Goal: Book appointment/travel/reservation

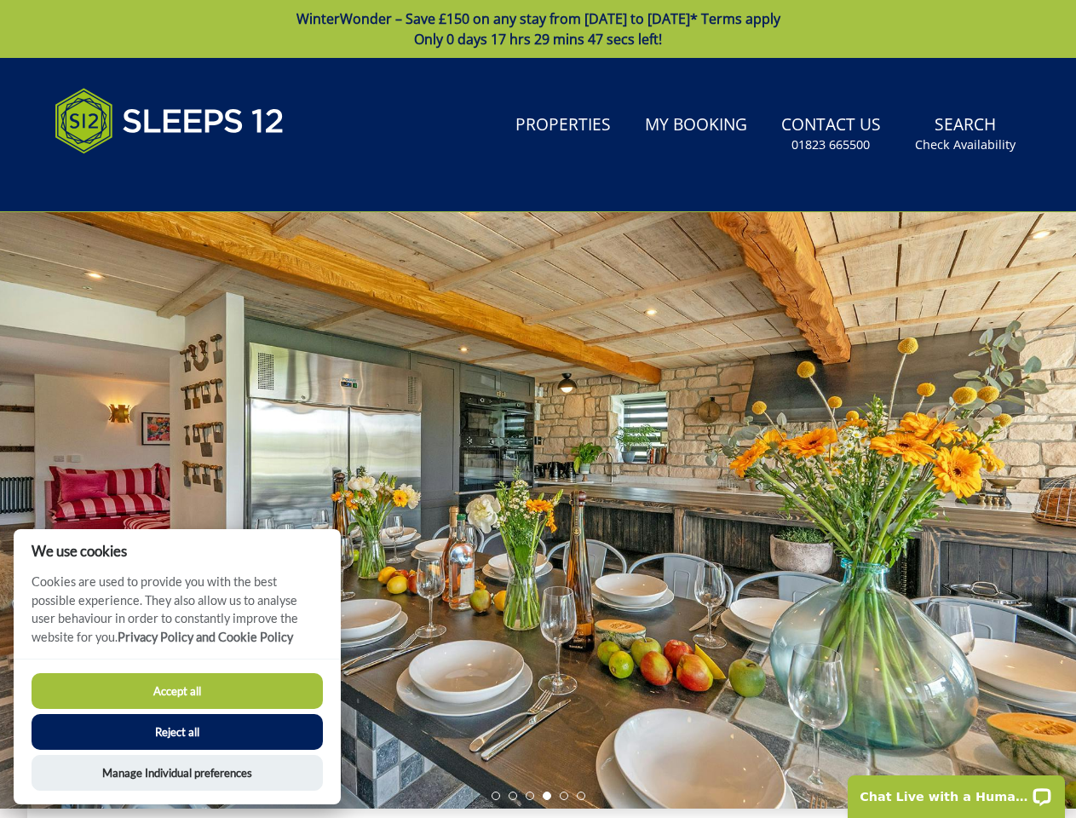
click at [537, 409] on div at bounding box center [538, 510] width 1076 height 596
click at [966, 134] on link "Search Check Availability" at bounding box center [965, 133] width 114 height 55
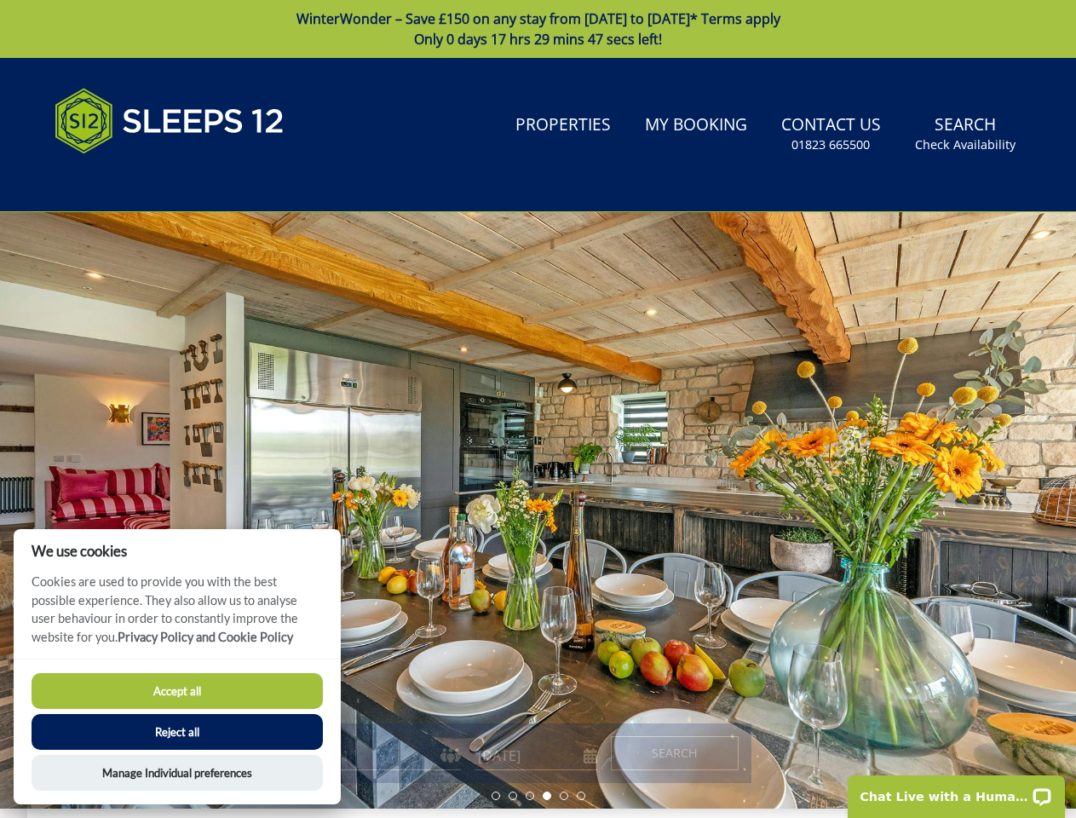
click at [537, 510] on div at bounding box center [538, 510] width 1076 height 596
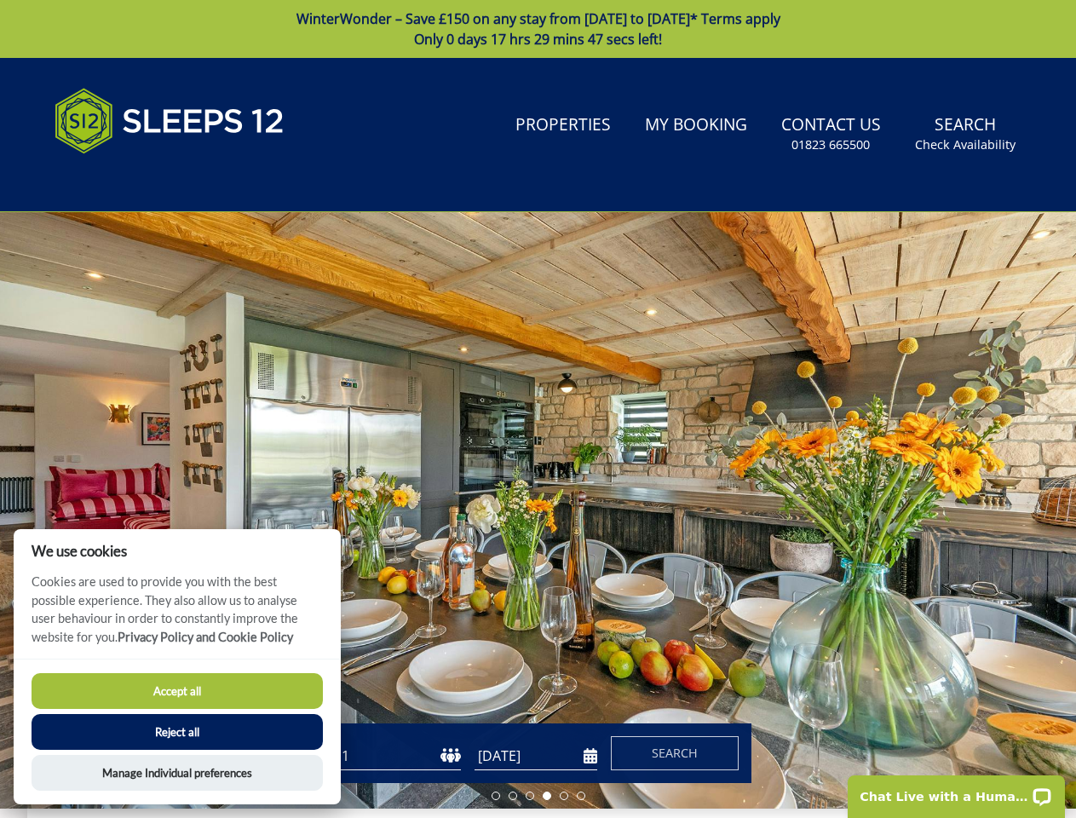
click at [496, 796] on li at bounding box center [495, 795] width 9 height 9
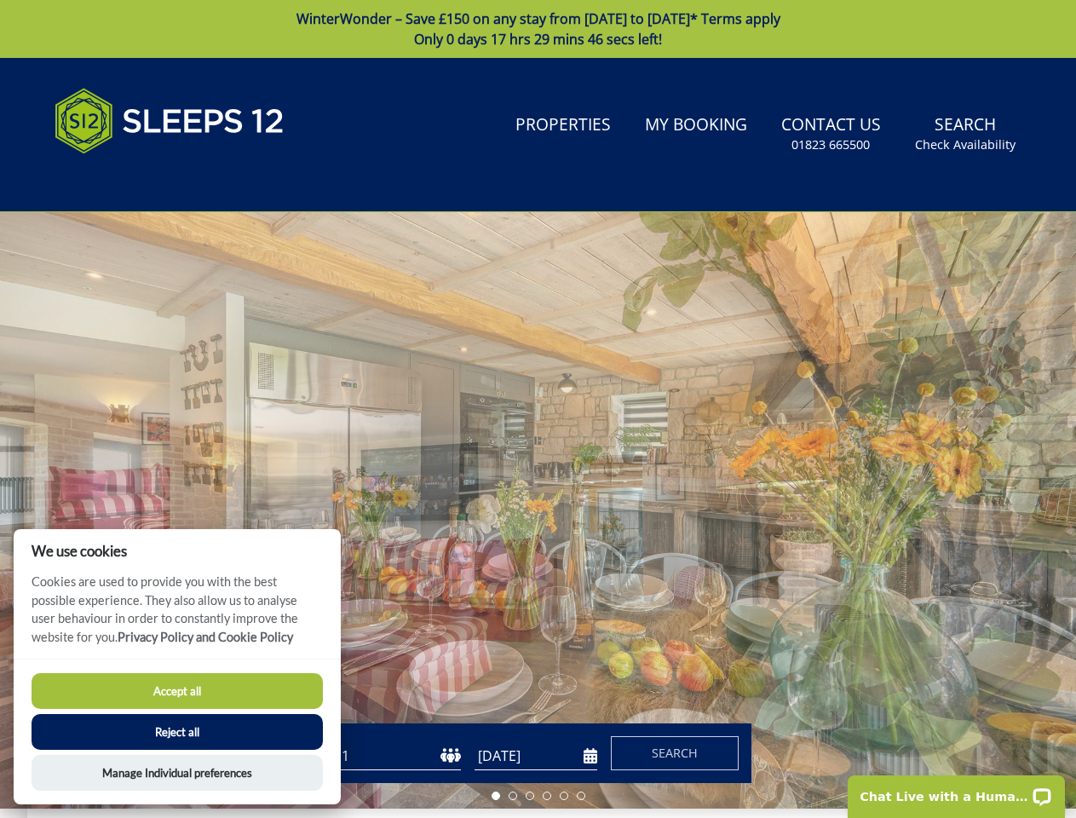
click at [513, 796] on li at bounding box center [512, 795] width 9 height 9
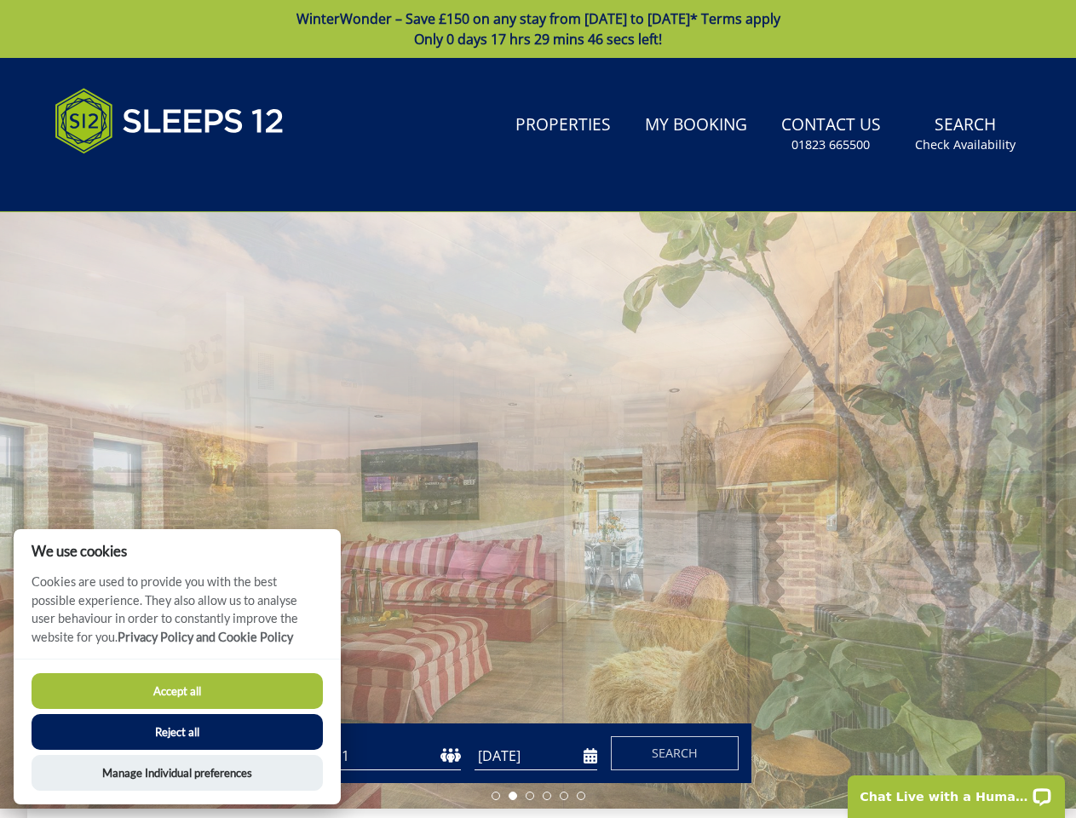
click at [530, 796] on li at bounding box center [530, 795] width 9 height 9
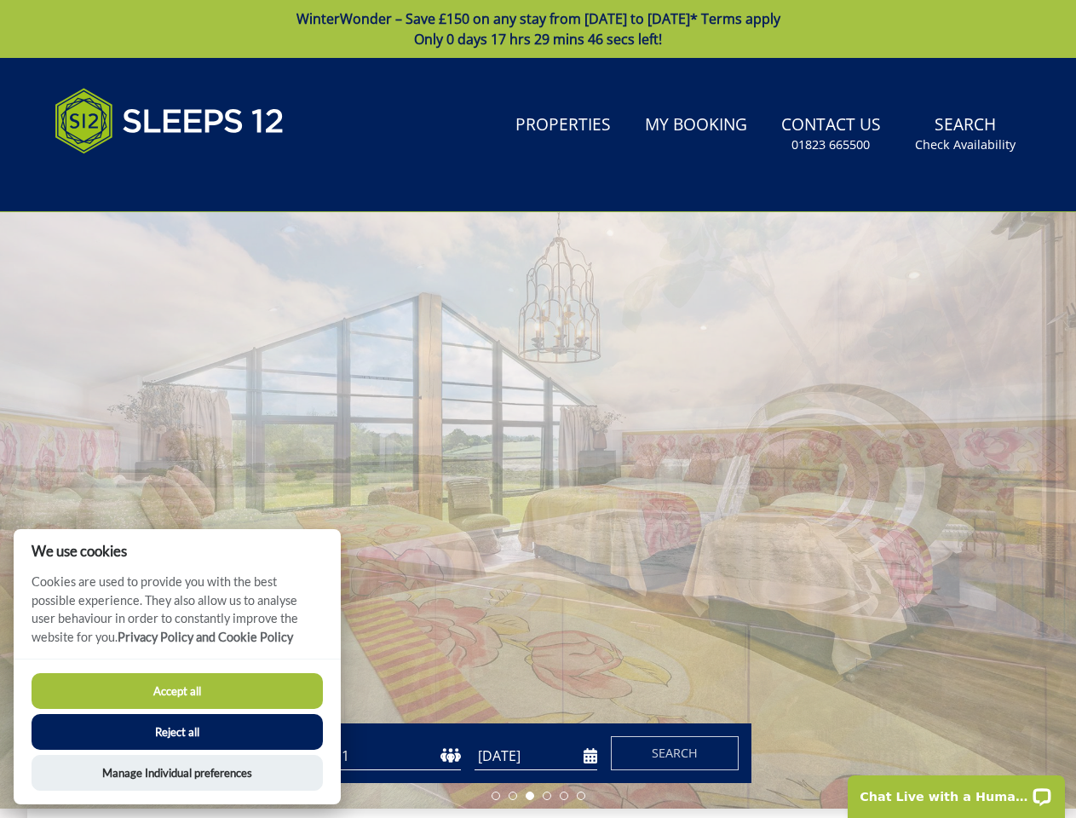
click at [547, 796] on li at bounding box center [547, 795] width 9 height 9
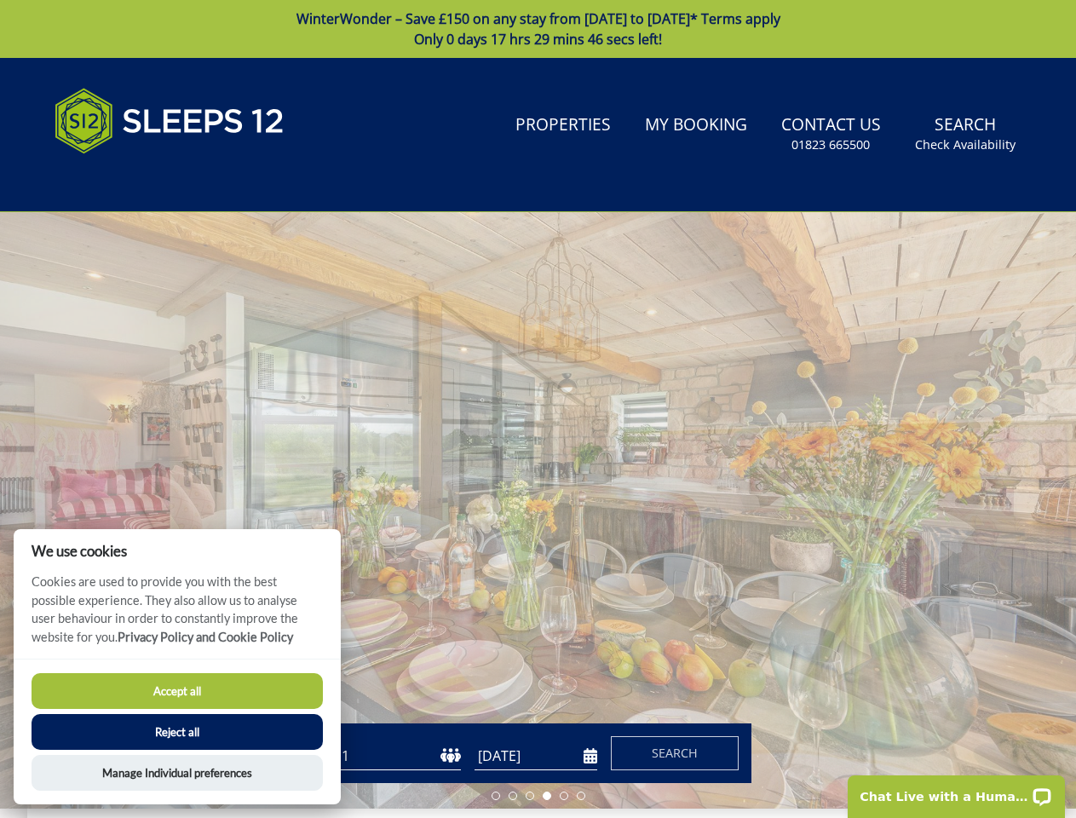
click at [564, 796] on li at bounding box center [564, 795] width 9 height 9
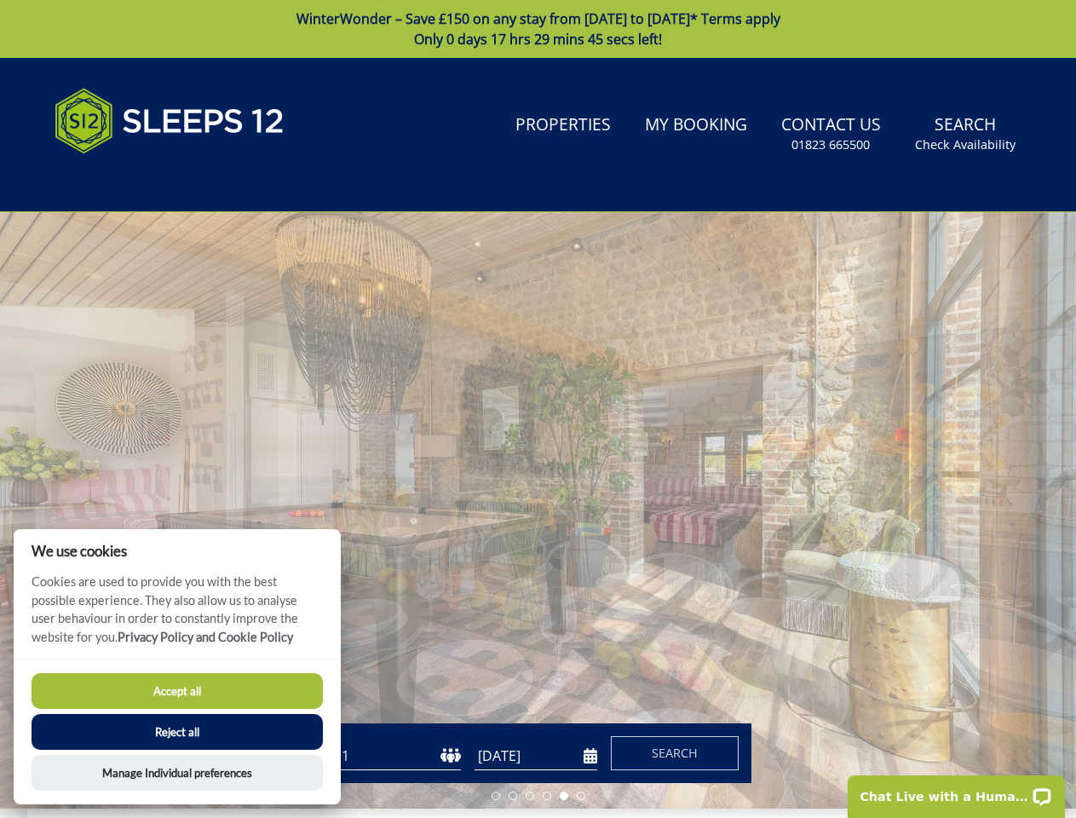
click at [581, 796] on li at bounding box center [581, 795] width 9 height 9
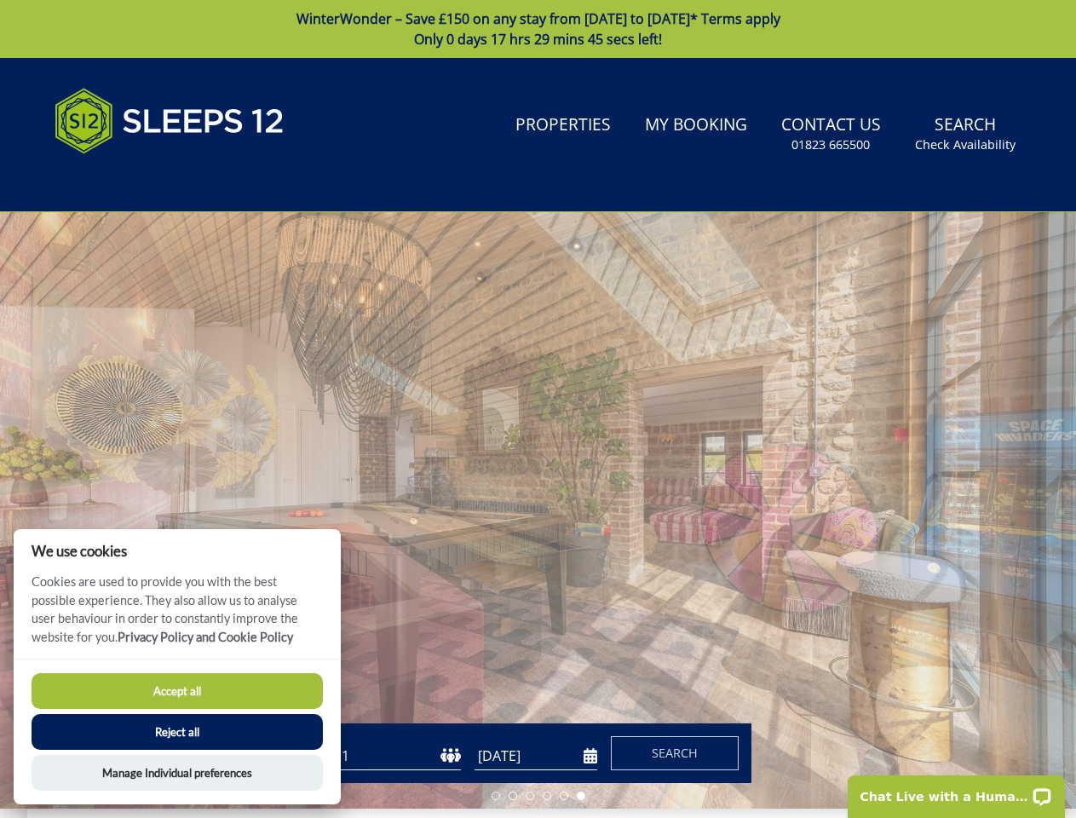
click at [177, 691] on button "Accept all" at bounding box center [177, 691] width 291 height 36
